Goal: Information Seeking & Learning: Learn about a topic

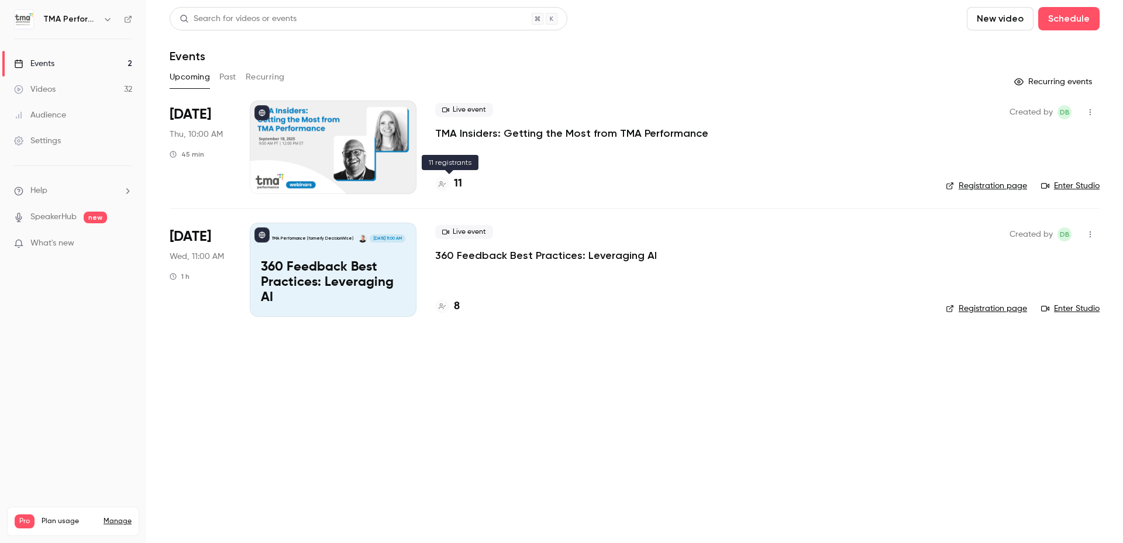
click at [458, 184] on h4 "11" at bounding box center [458, 184] width 8 height 16
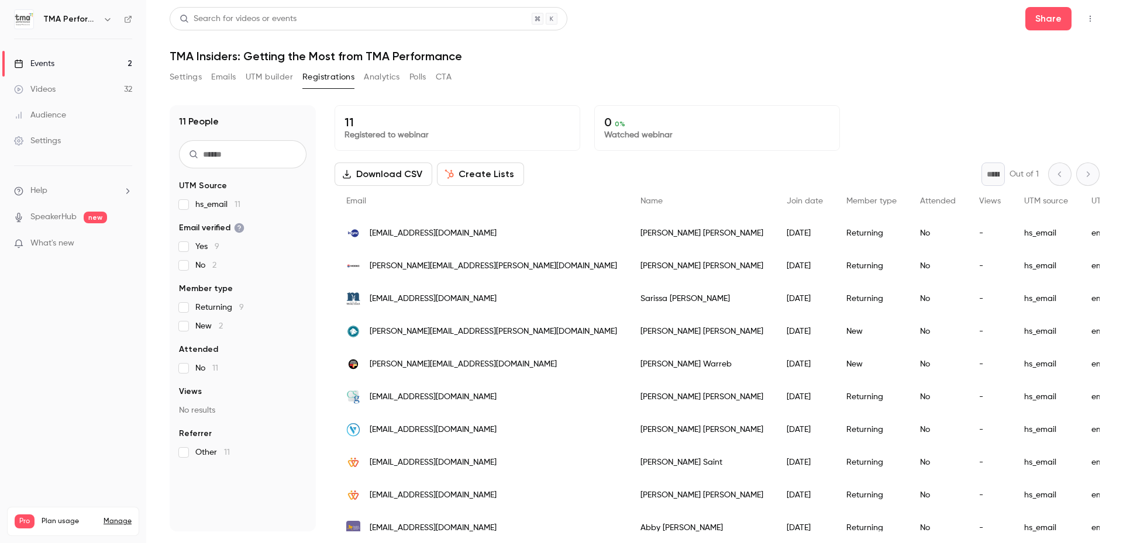
click at [615, 63] on div "Search for videos or events Share TMA Insiders: Getting the Most from TMA Perfo…" at bounding box center [635, 269] width 930 height 524
click at [585, 52] on h1 "TMA Insiders: Getting the Most from TMA Performance" at bounding box center [635, 56] width 930 height 14
